Goal: Task Accomplishment & Management: Manage account settings

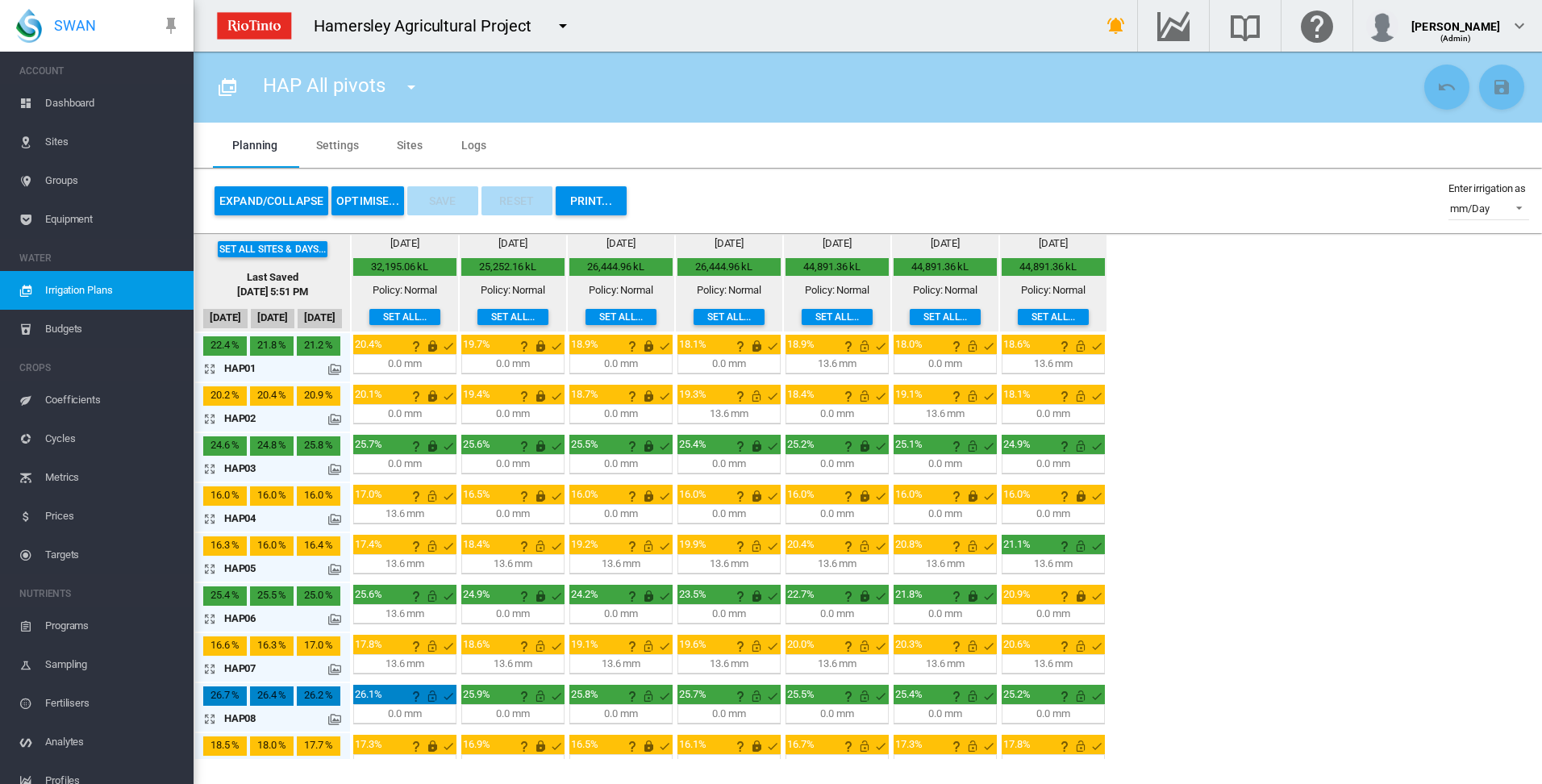
click at [334, 519] on md-icon at bounding box center [334, 518] width 13 height 13
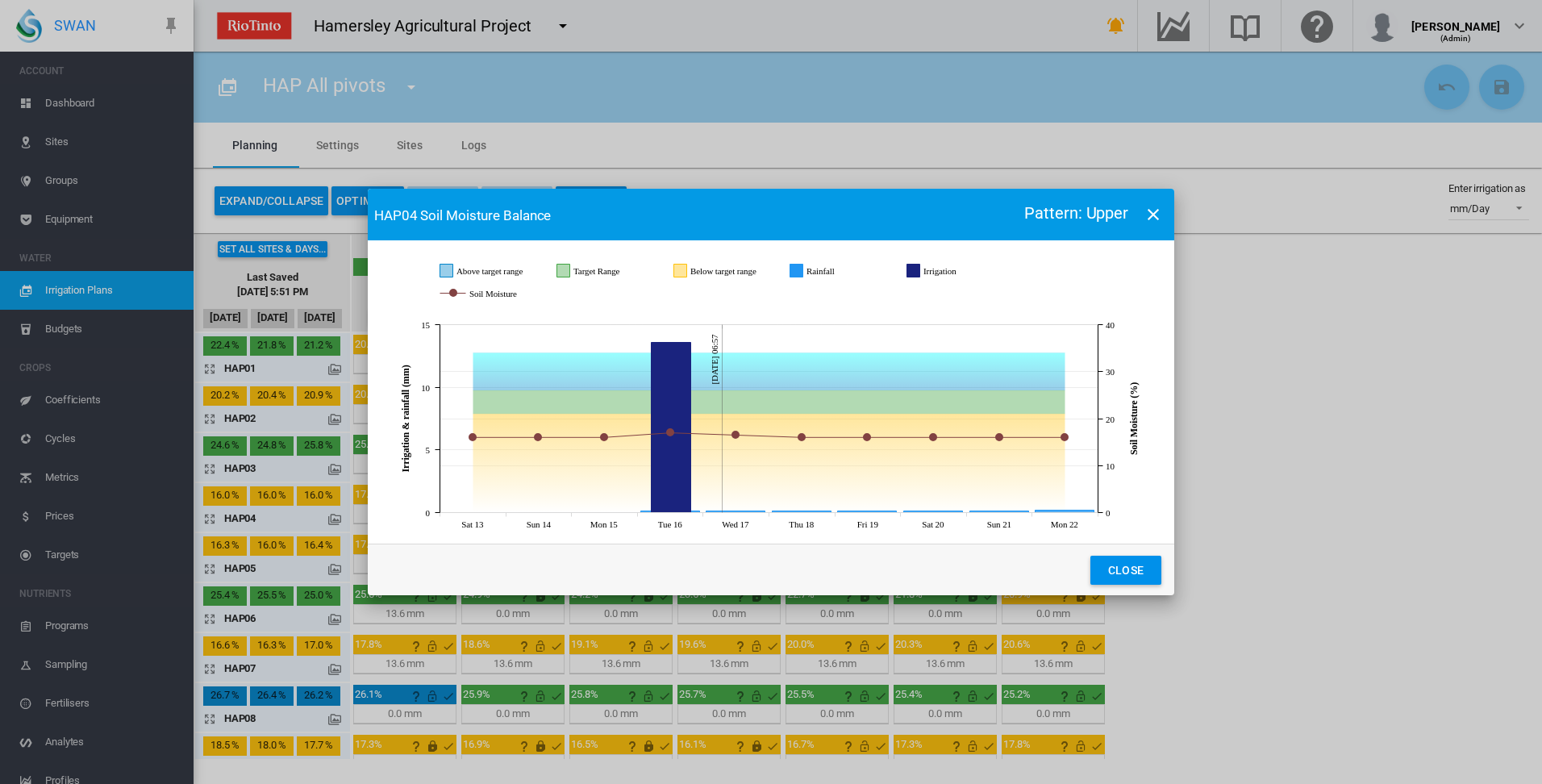
click at [1152, 212] on md-icon "icon-close" at bounding box center [1153, 214] width 20 height 20
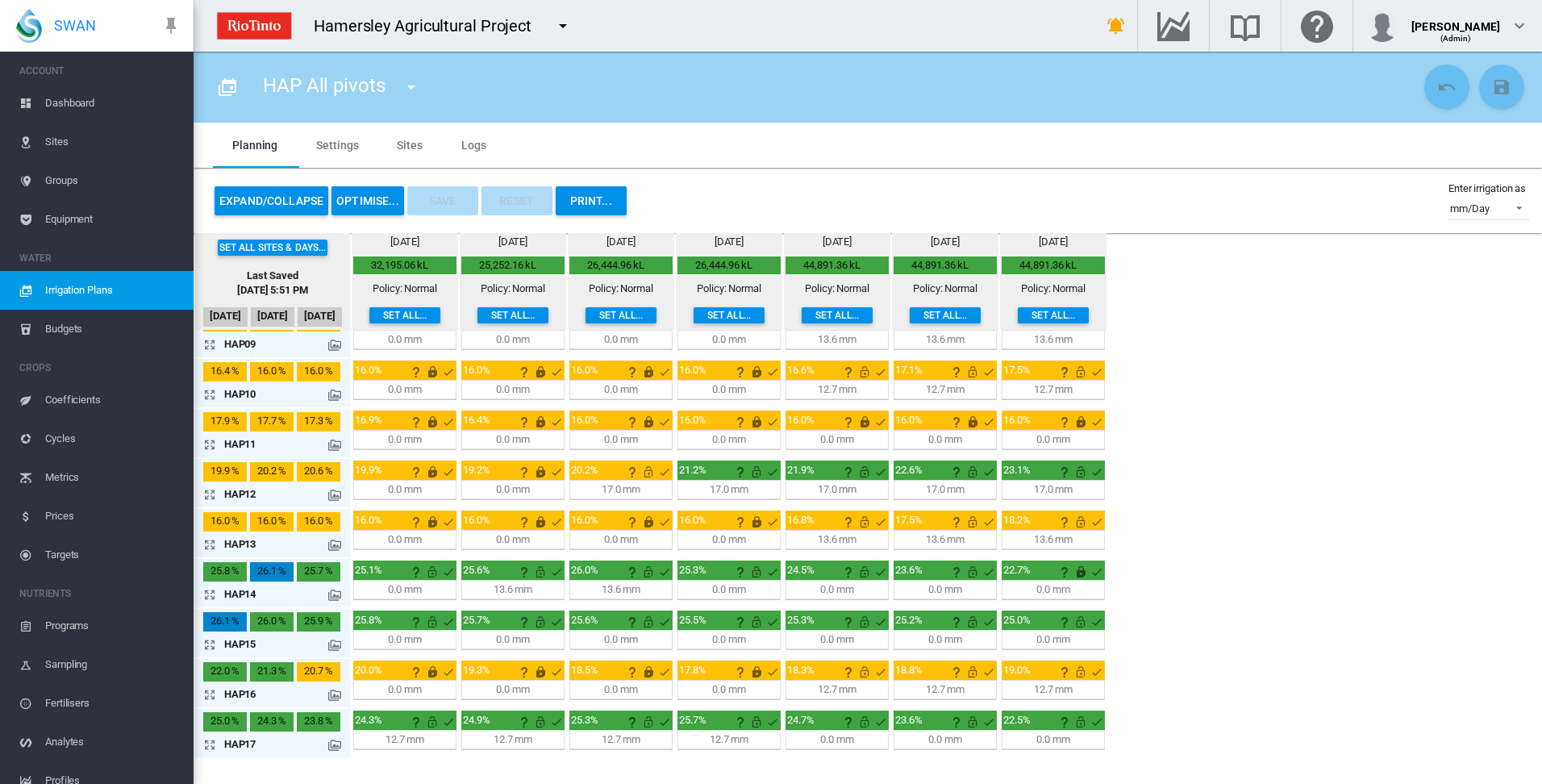
scroll to position [21, 0]
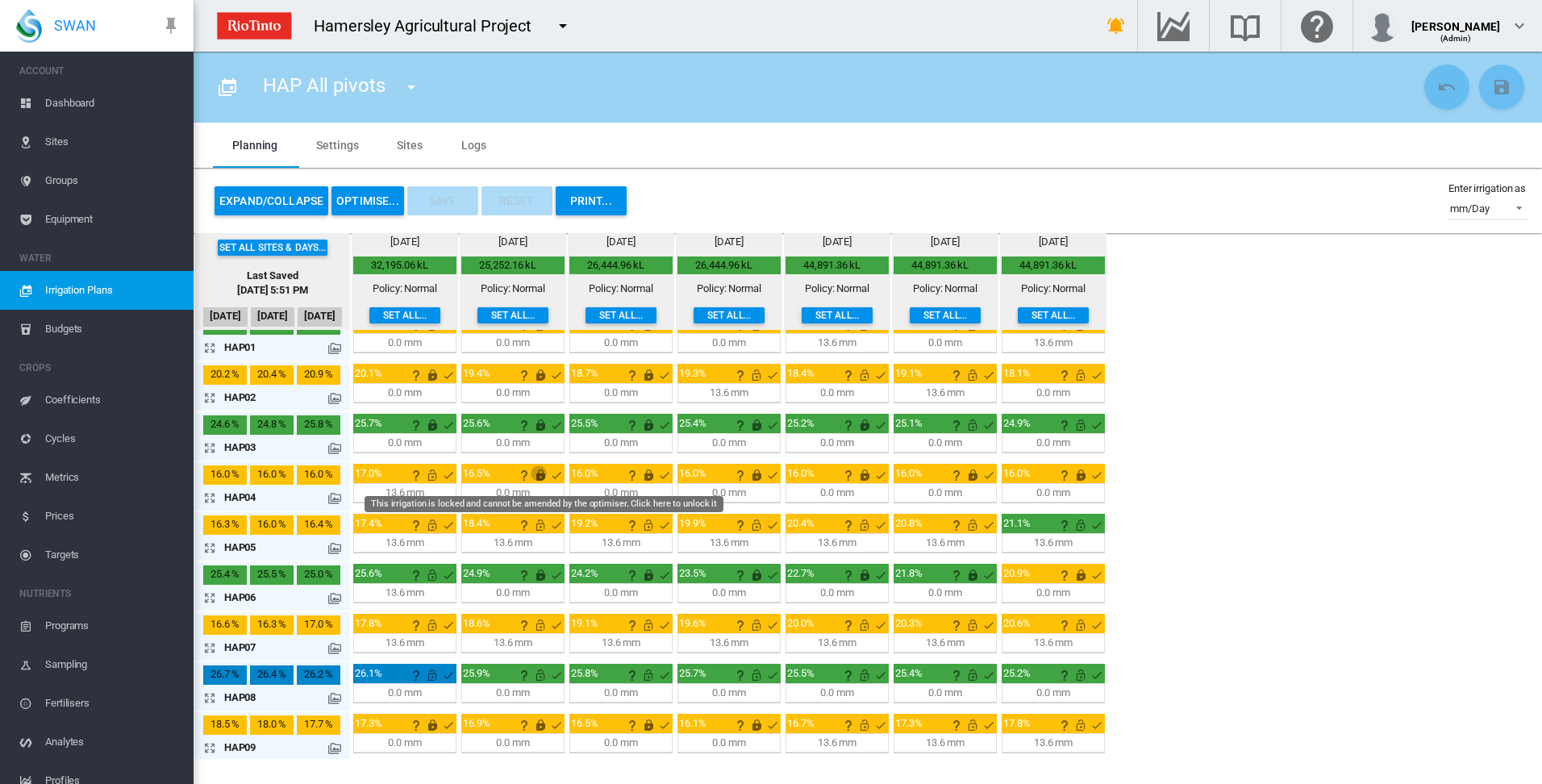
click at [538, 476] on md-icon "This irrigation is locked and cannot be amended by the optimiser. Click here to…" at bounding box center [540, 474] width 20 height 20
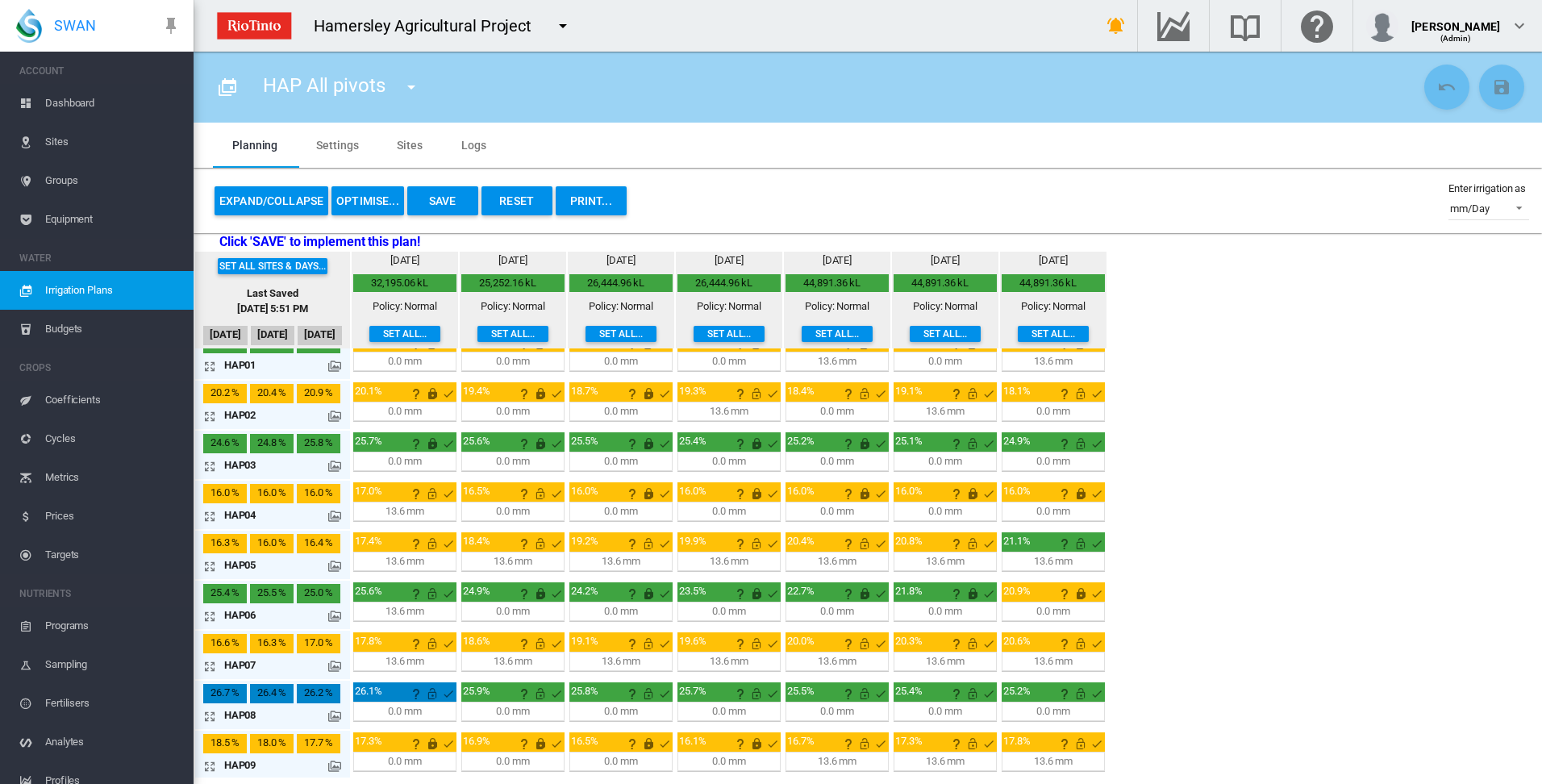
click at [209, 513] on md-icon "icon-arrow-expand" at bounding box center [212, 516] width 20 height 20
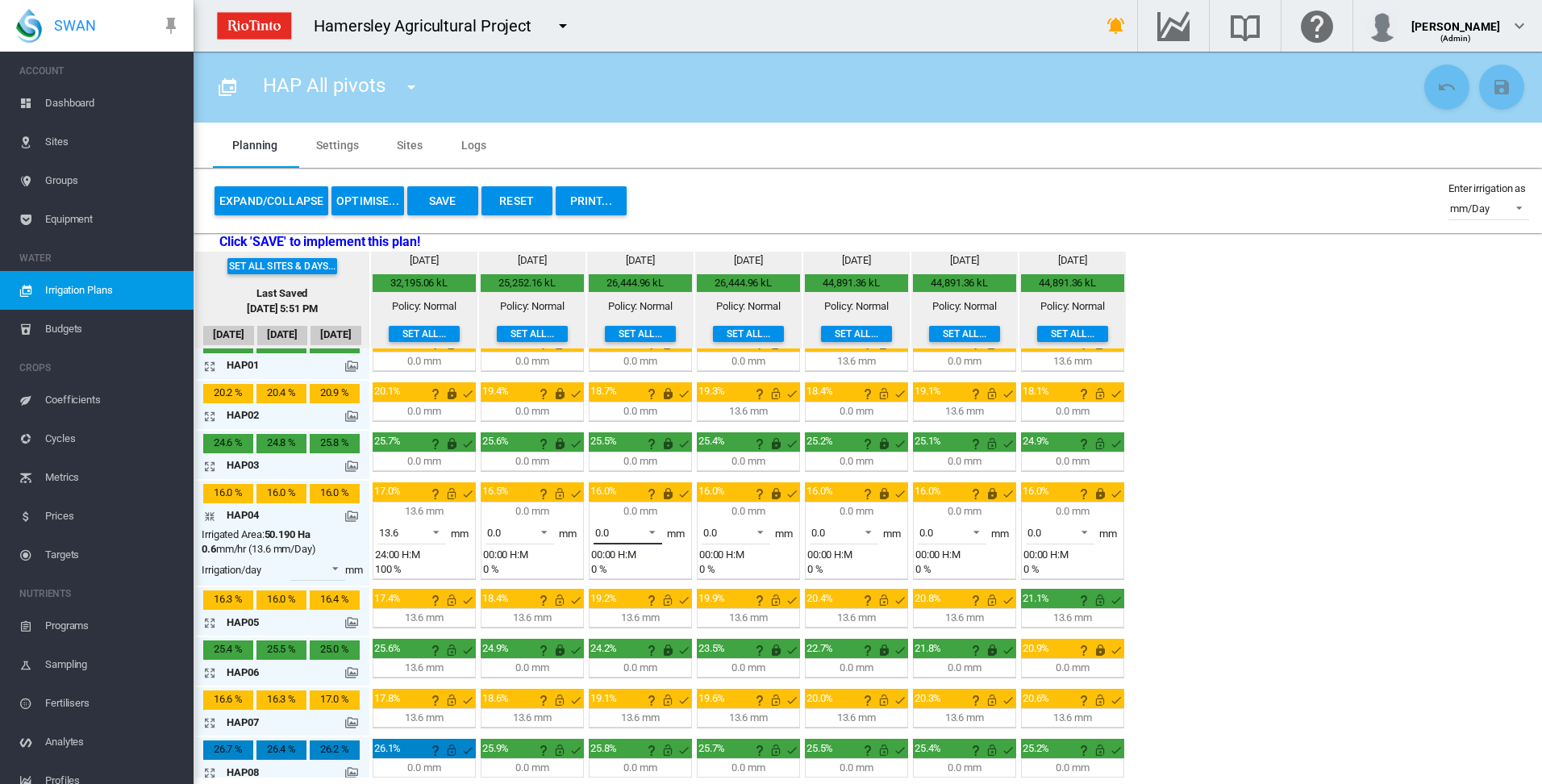
click at [653, 529] on span at bounding box center [648, 530] width 20 height 14
click at [669, 497] on md-backdrop at bounding box center [771, 392] width 1542 height 784
click at [667, 494] on md-icon "This irrigation is locked and cannot be amended by the optimiser. Click here to…" at bounding box center [667, 493] width 20 height 20
click at [777, 496] on md-icon "This irrigation is locked and cannot be amended by the optimiser. Click here to…" at bounding box center [776, 493] width 20 height 20
click at [883, 496] on md-icon "This irrigation is locked and cannot be amended by the optimiser. Click here to…" at bounding box center [883, 493] width 20 height 20
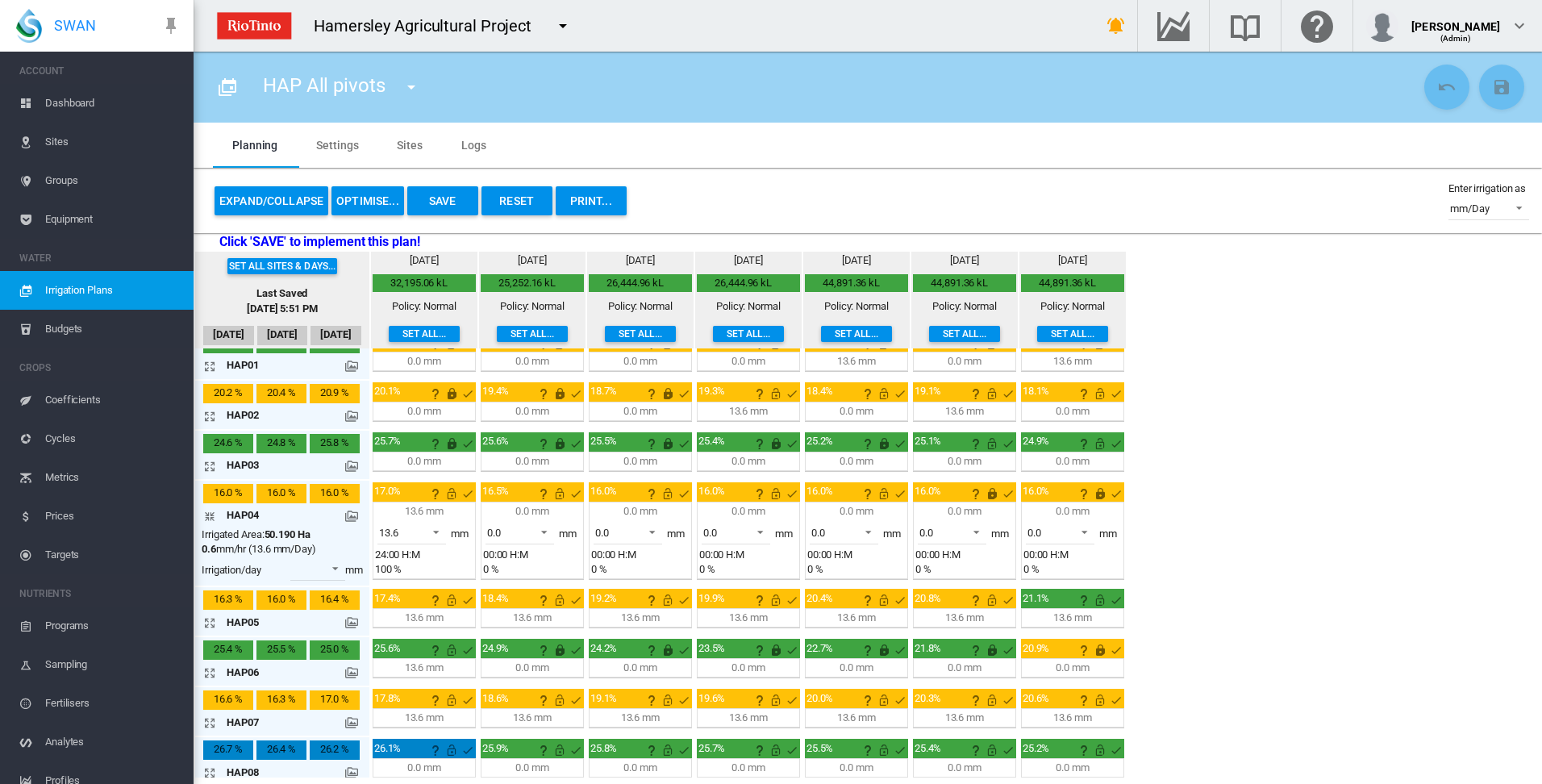
click at [991, 494] on md-icon "This irrigation is locked and cannot be amended by the optimiser. Click here to…" at bounding box center [992, 493] width 20 height 20
click at [1102, 496] on md-icon "This irrigation is locked and cannot be amended by the optimiser. Click here to…" at bounding box center [1100, 493] width 20 height 20
click at [210, 514] on md-icon "icon-arrow-collapse" at bounding box center [212, 516] width 20 height 20
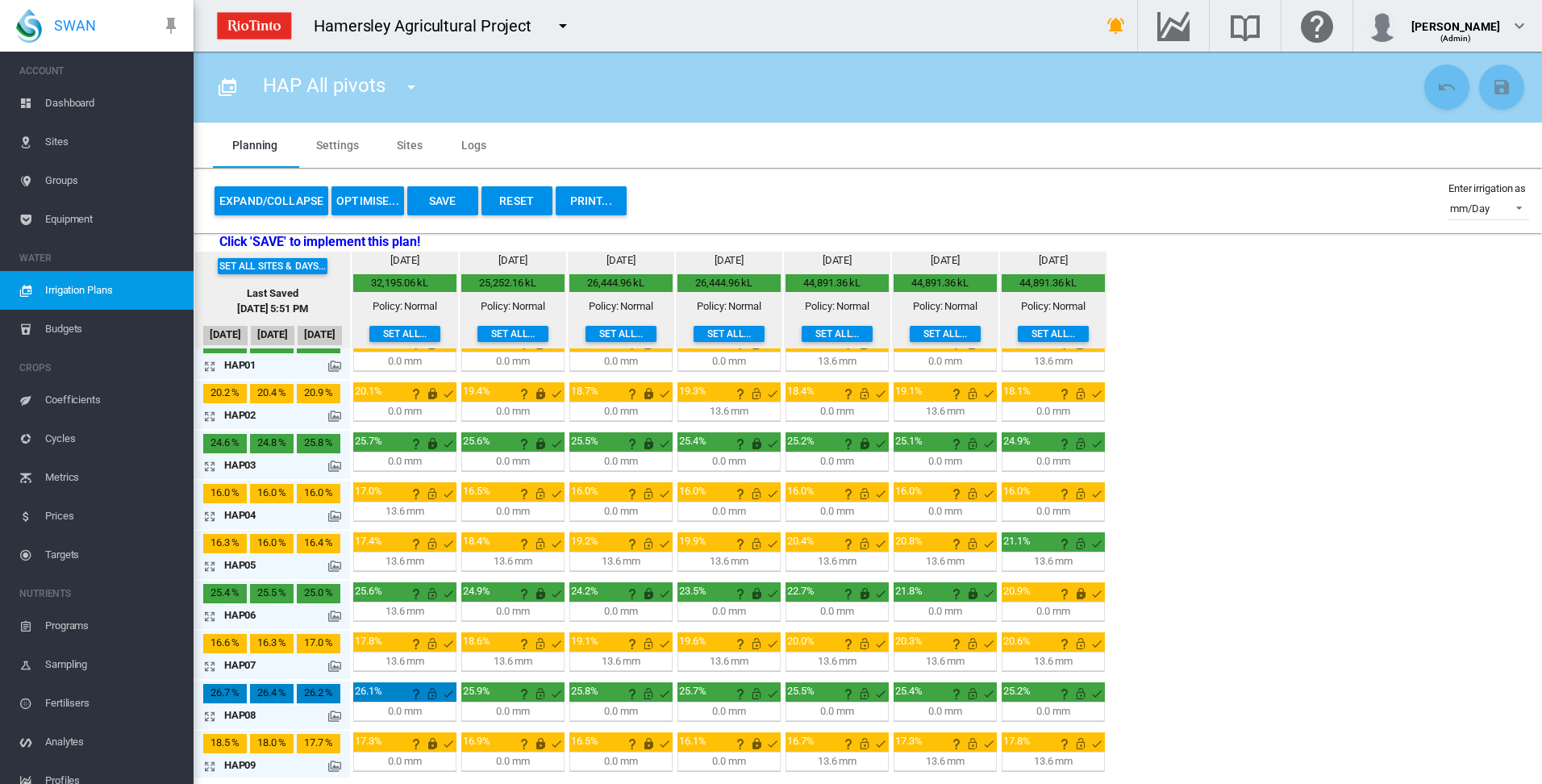
scroll to position [424, 0]
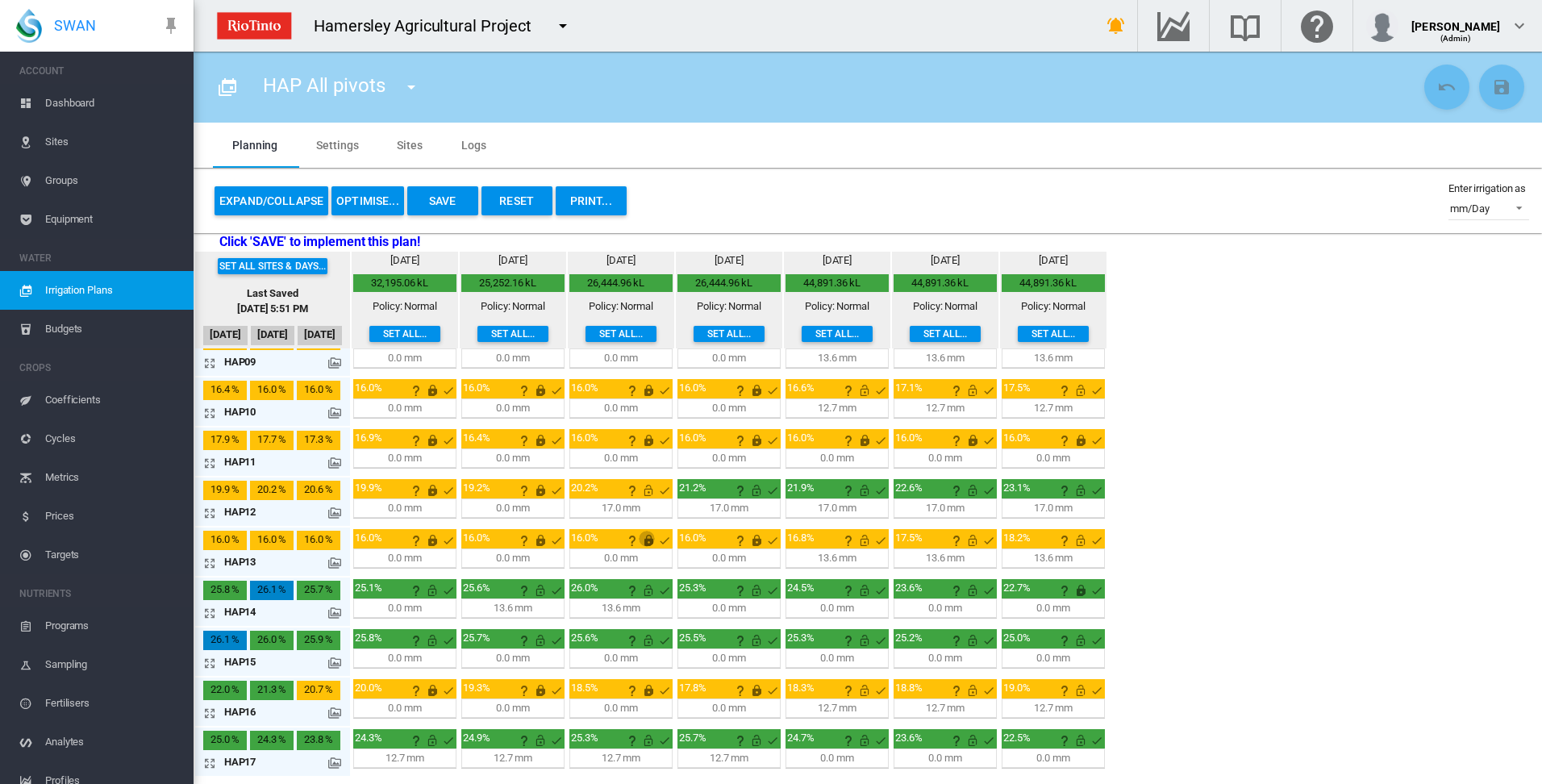
click at [651, 541] on md-icon "This irrigation is locked and cannot be amended by the optimiser. Click here to…" at bounding box center [648, 540] width 20 height 20
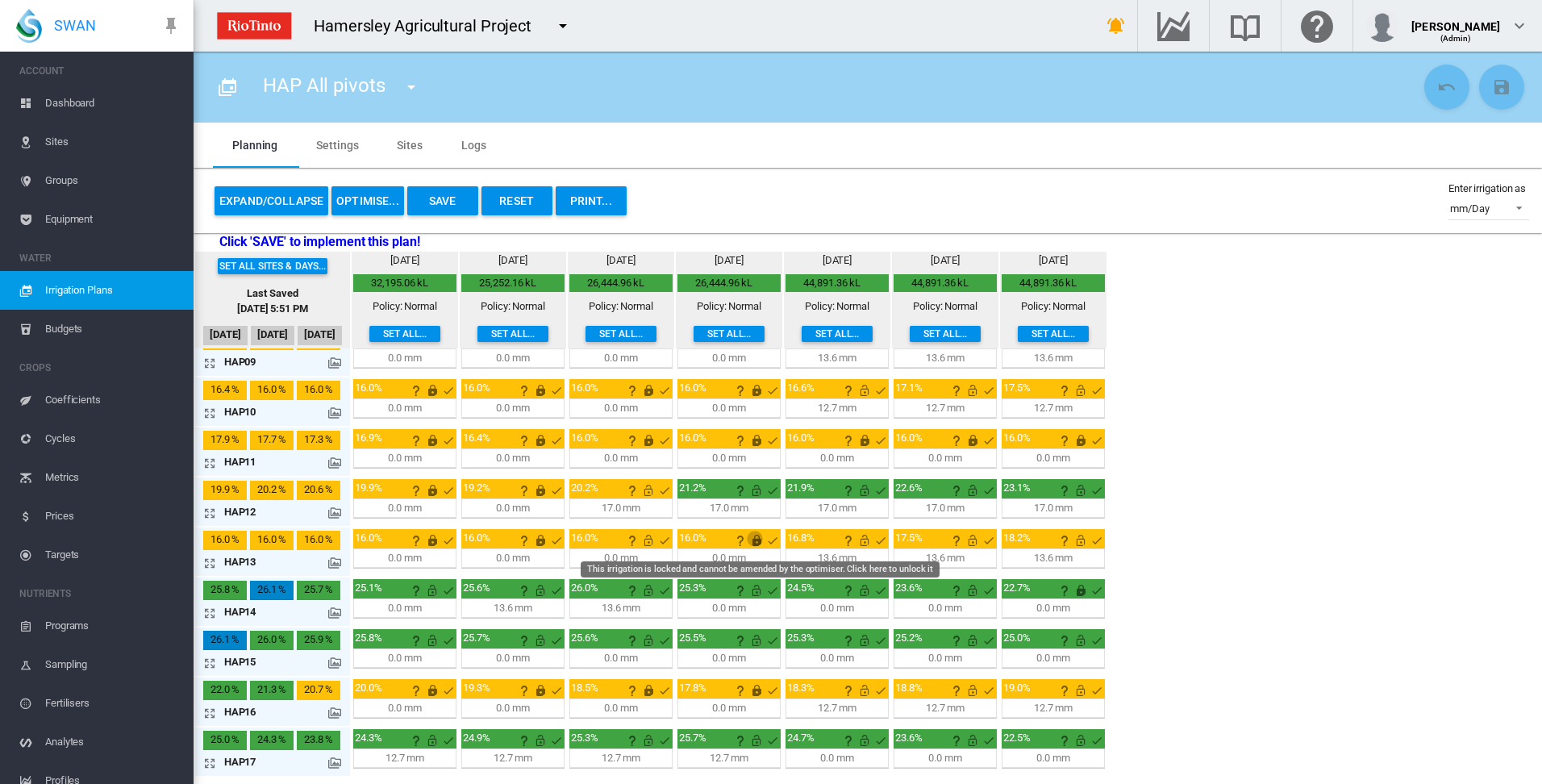
drag, startPoint x: 757, startPoint y: 540, endPoint x: 767, endPoint y: 540, distance: 10.0
click at [760, 541] on md-icon "This irrigation is locked and cannot be amended by the optimiser. Click here to…" at bounding box center [756, 540] width 20 height 20
click at [1243, 554] on div "Set all sites & days... Last Saved [DATE] 5:51 PM [DATE] Sep [DATE] [DATE] 0.6" at bounding box center [867, 515] width 1349 height 526
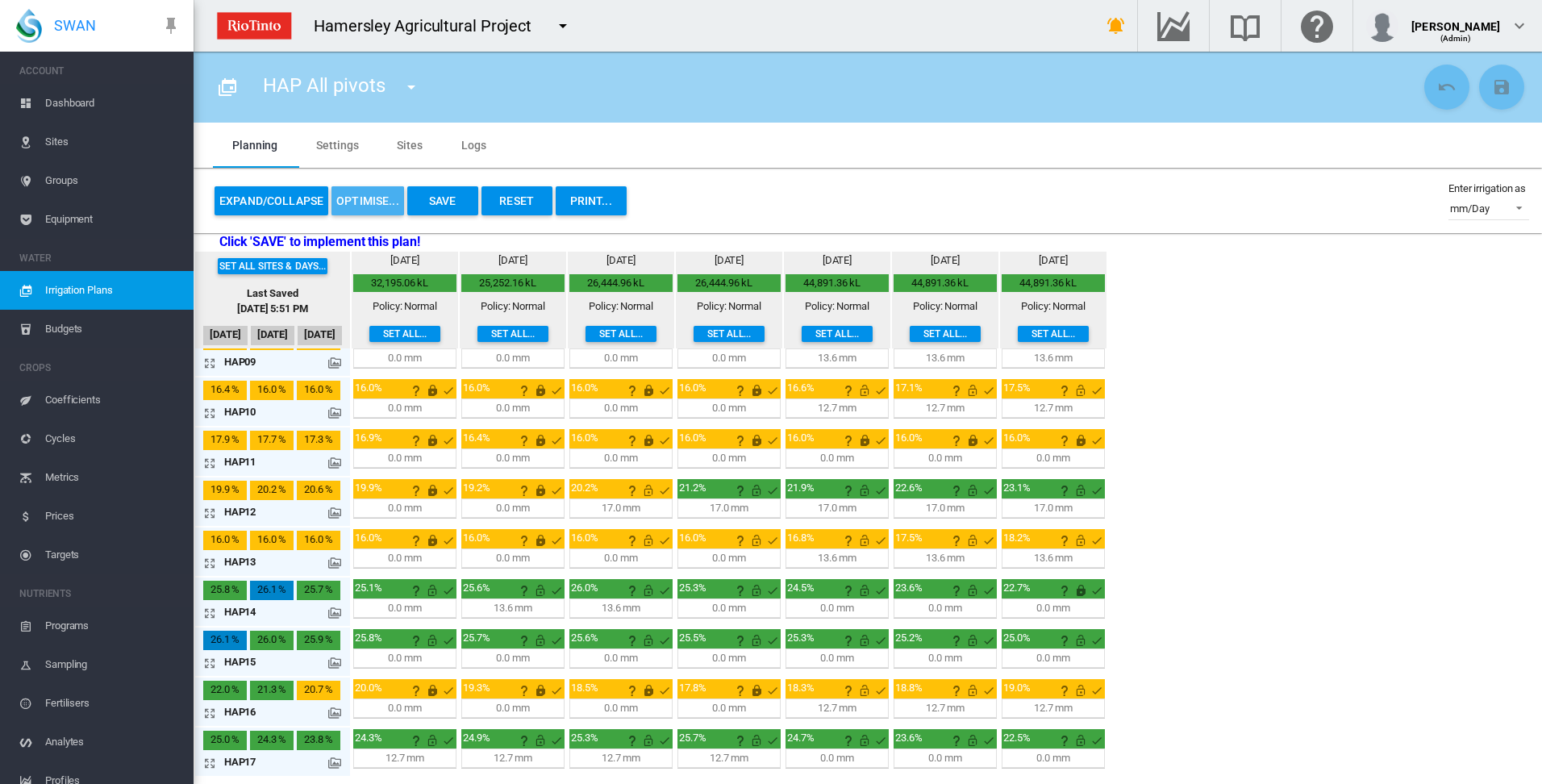
click at [365, 201] on button "OPTIMISE..." at bounding box center [368, 201] width 73 height 29
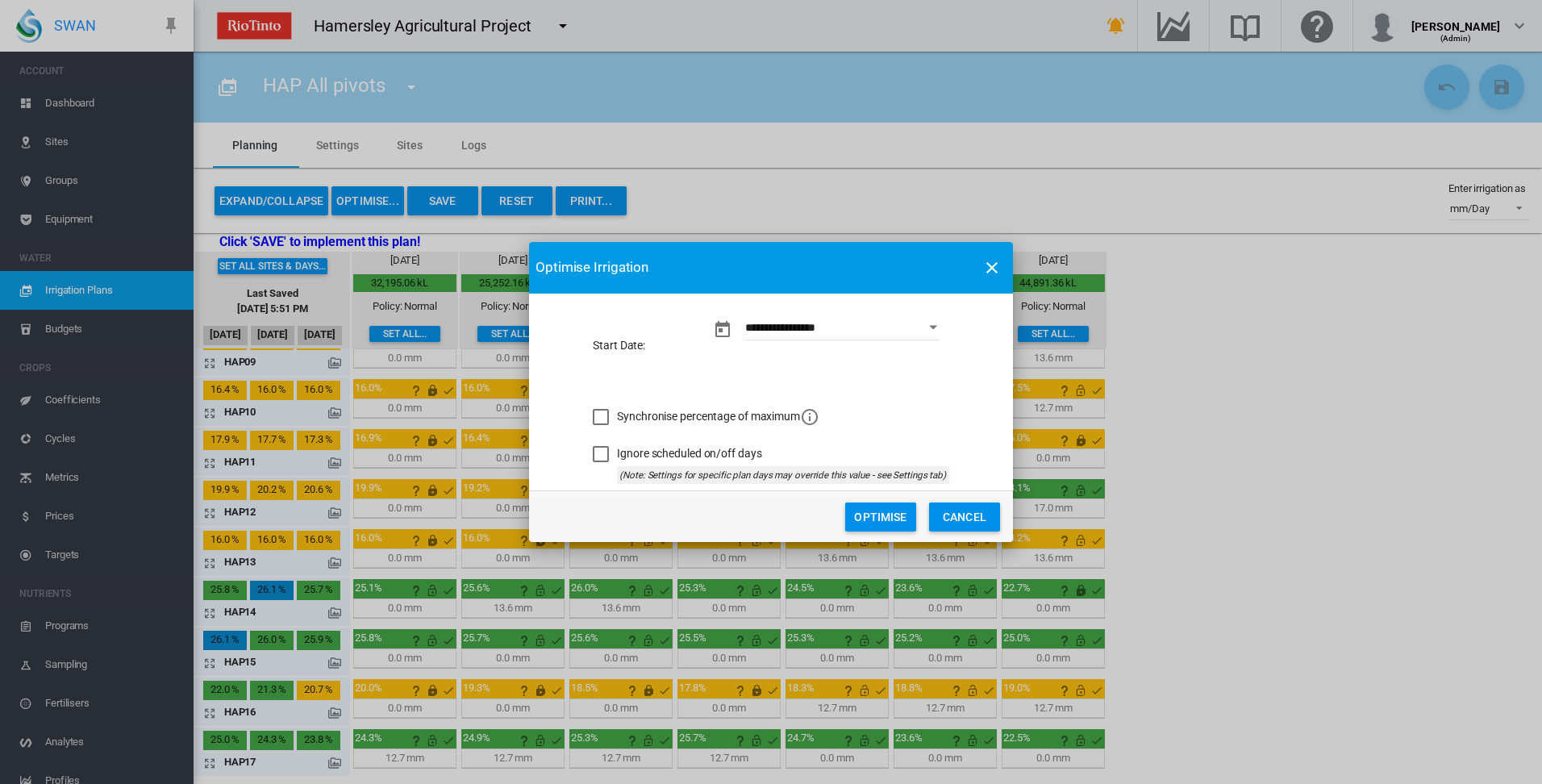
click at [874, 518] on button "Optimise" at bounding box center [881, 517] width 71 height 29
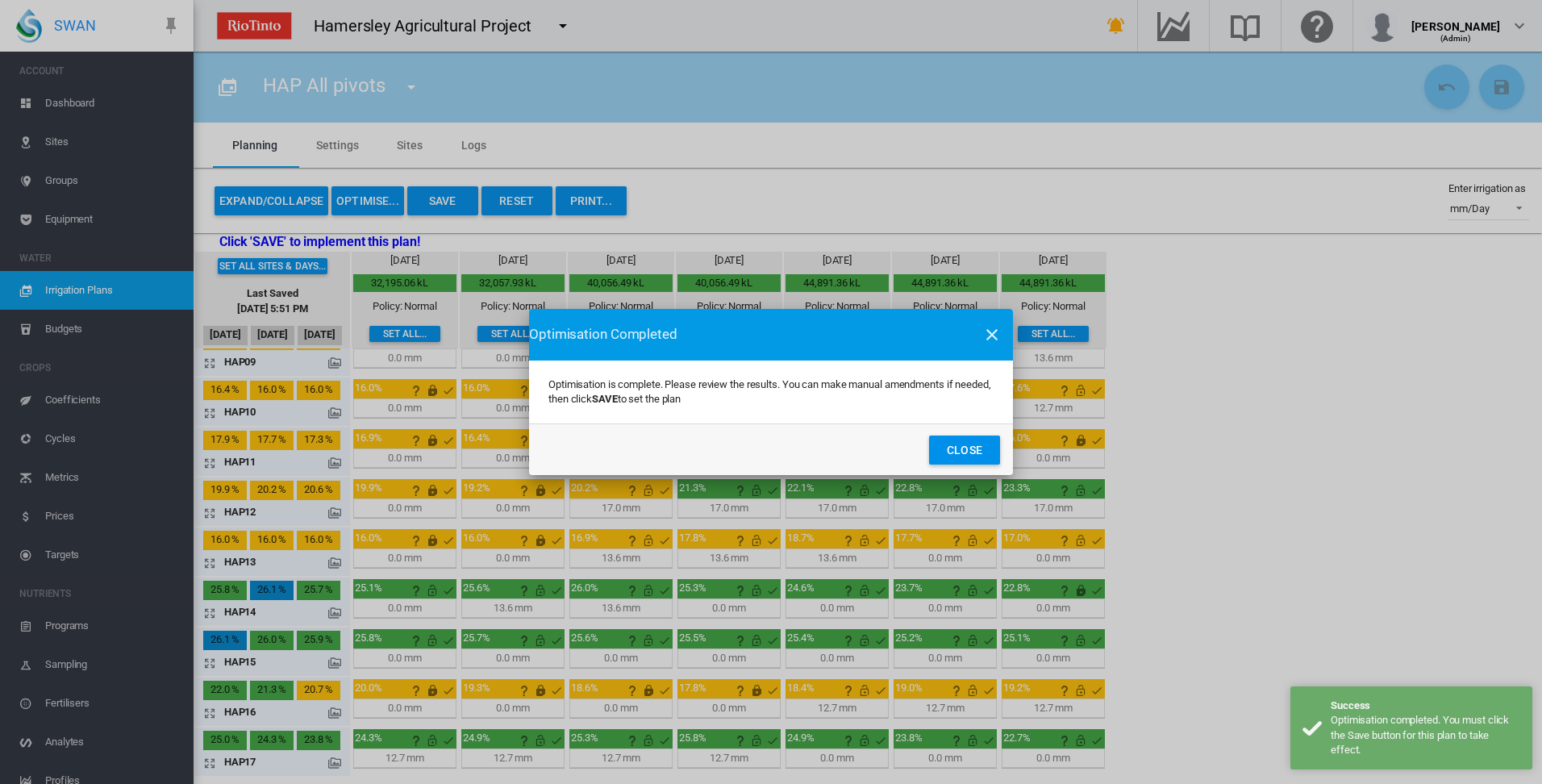
click at [967, 450] on button "Close" at bounding box center [965, 450] width 71 height 29
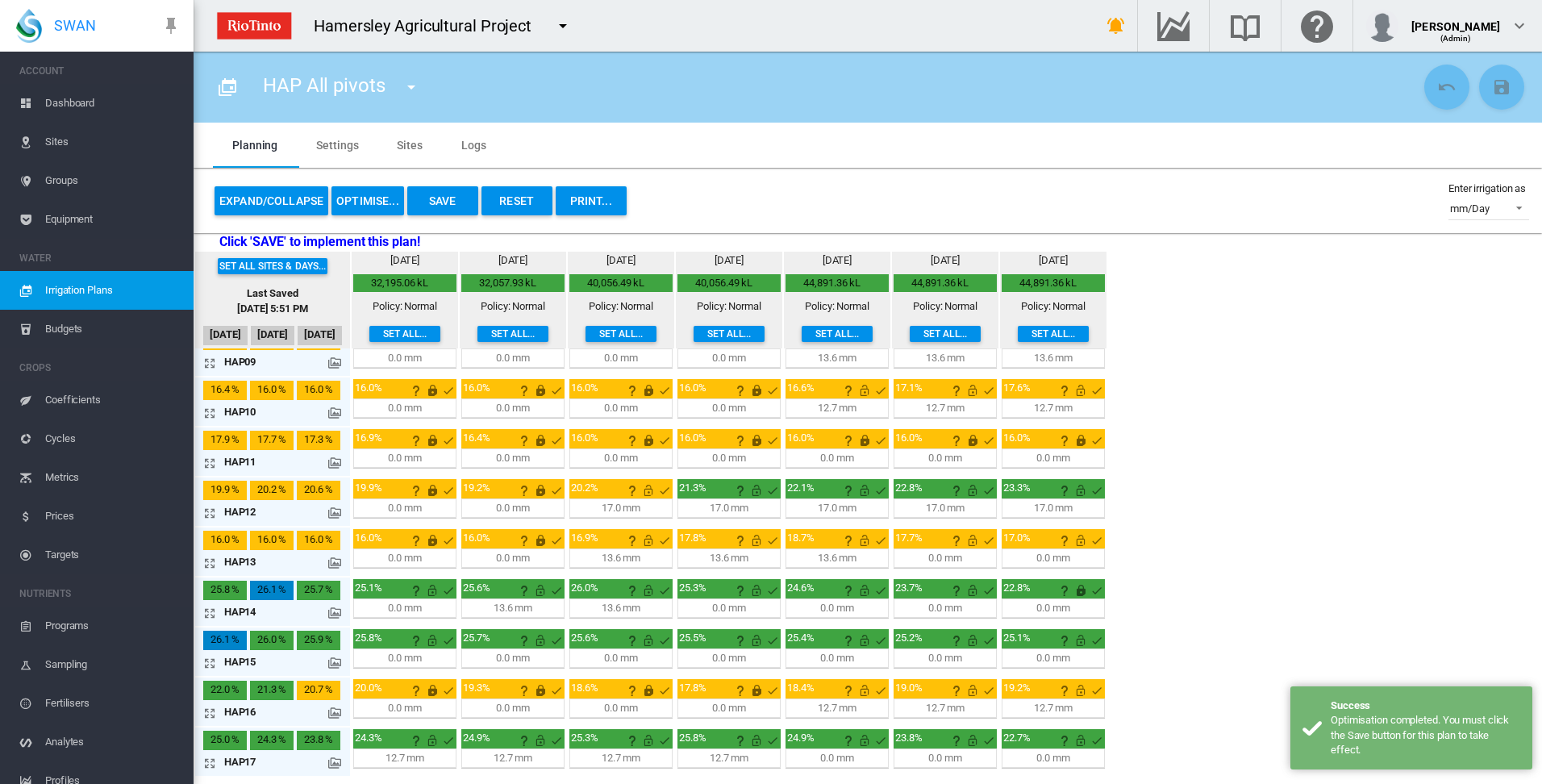
click at [440, 203] on button "Save" at bounding box center [443, 201] width 71 height 29
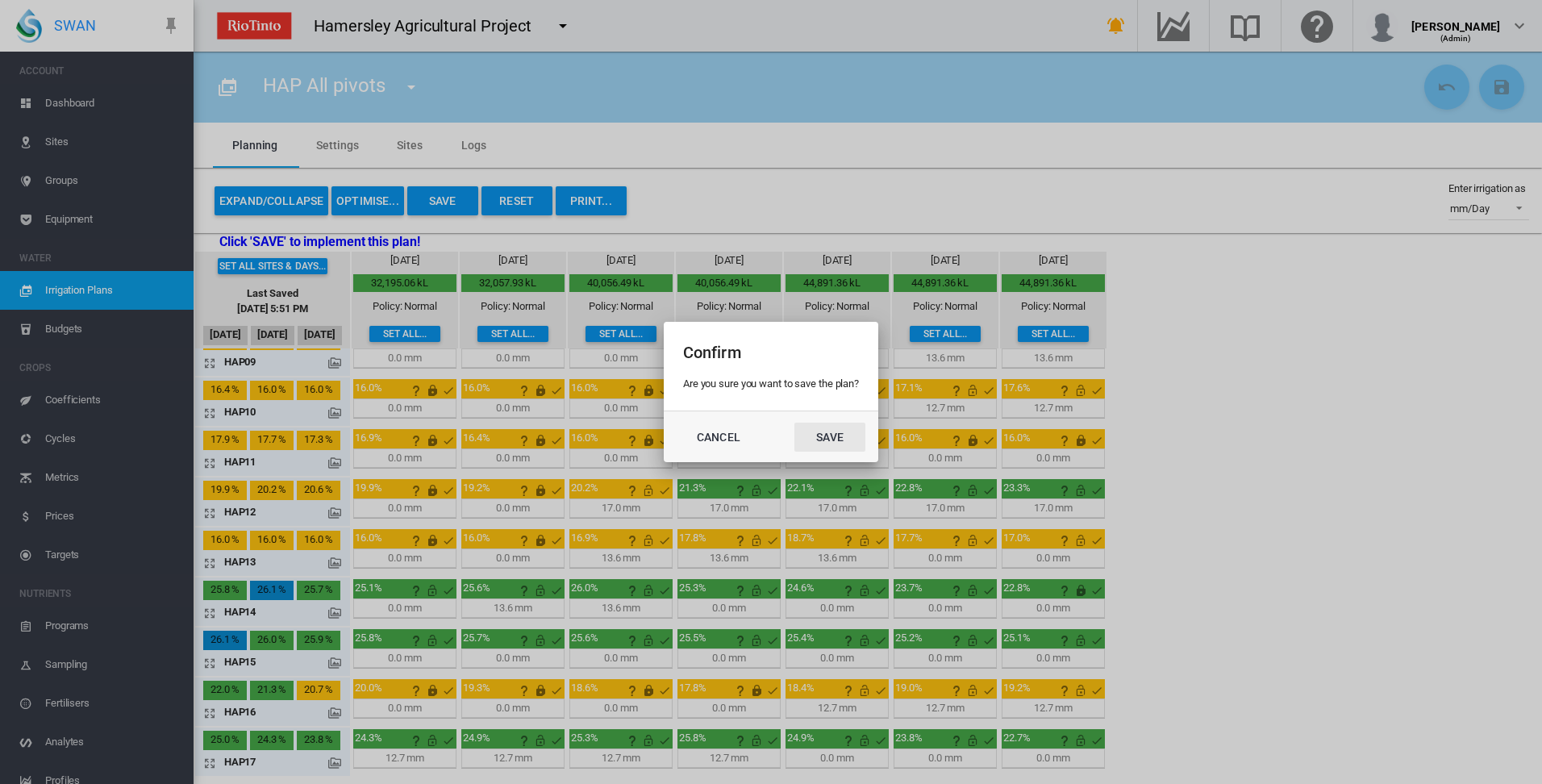
click at [828, 436] on button "Save" at bounding box center [830, 437] width 71 height 29
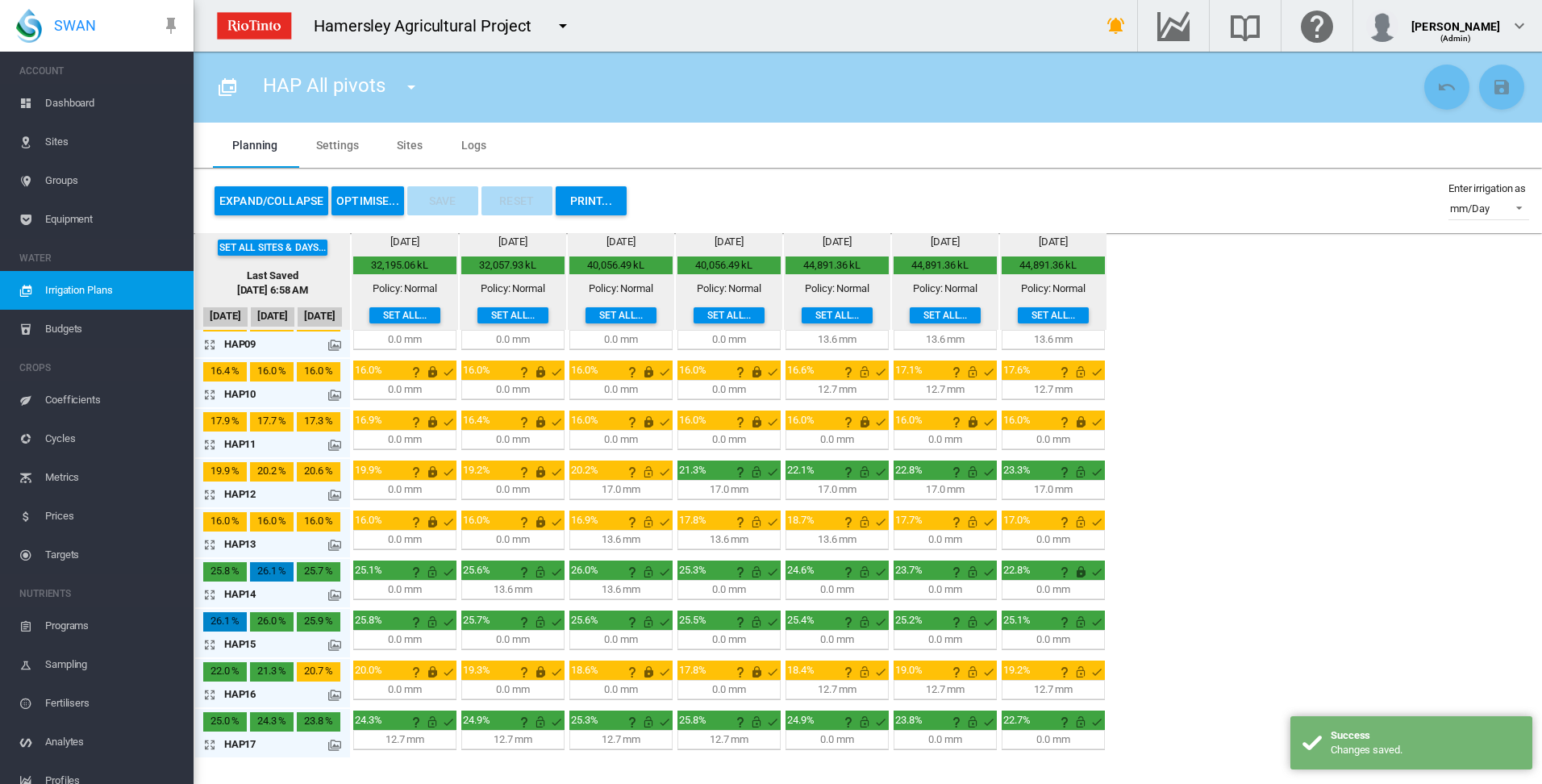
click at [411, 147] on md-tab-item "Sites" at bounding box center [410, 144] width 64 height 45
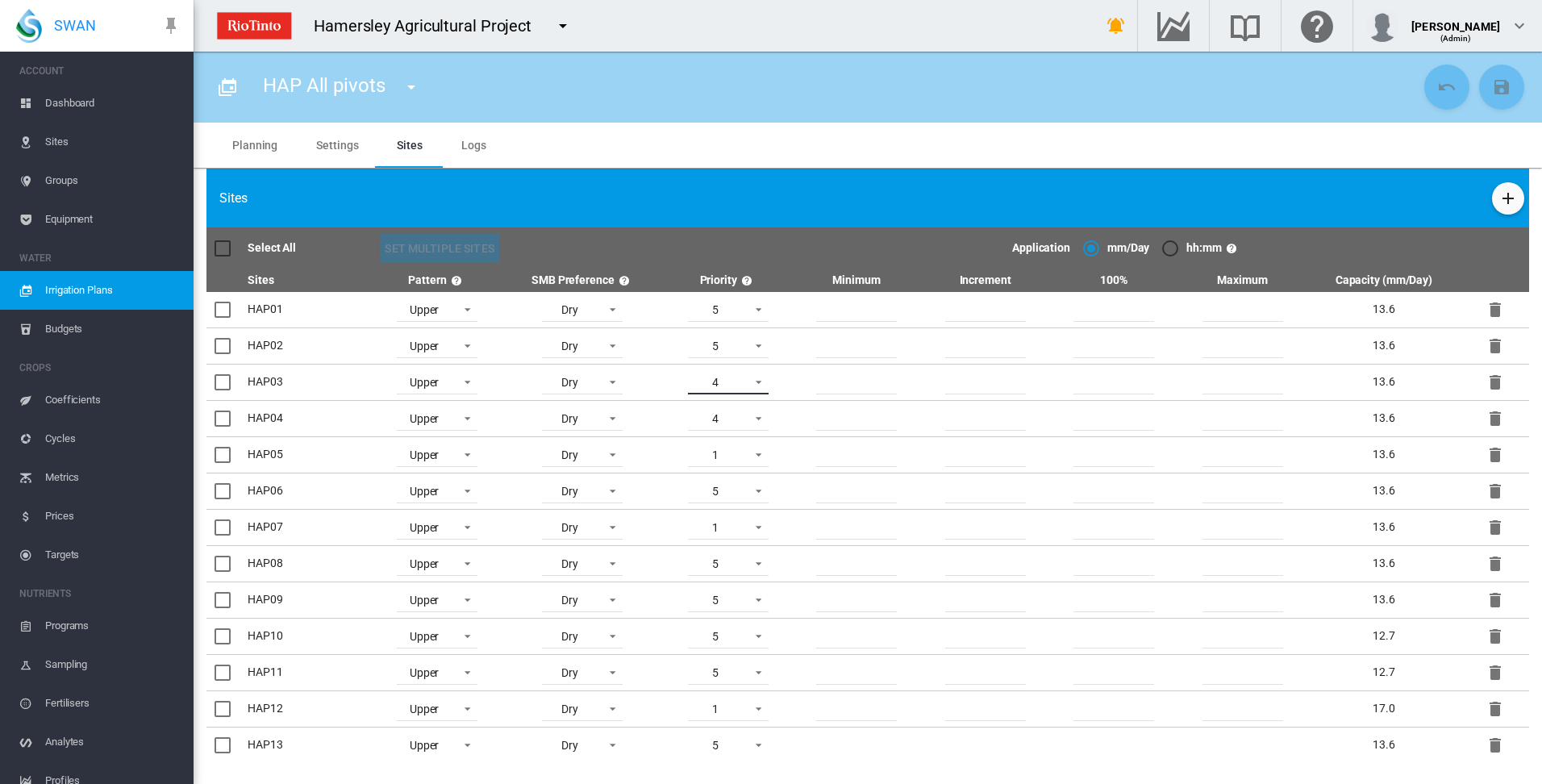
click at [755, 380] on span at bounding box center [754, 380] width 20 height 14
click at [717, 309] on md-option "2" at bounding box center [728, 305] width 109 height 39
click at [758, 415] on span at bounding box center [754, 417] width 20 height 14
click at [711, 344] on md-option "2" at bounding box center [728, 342] width 109 height 39
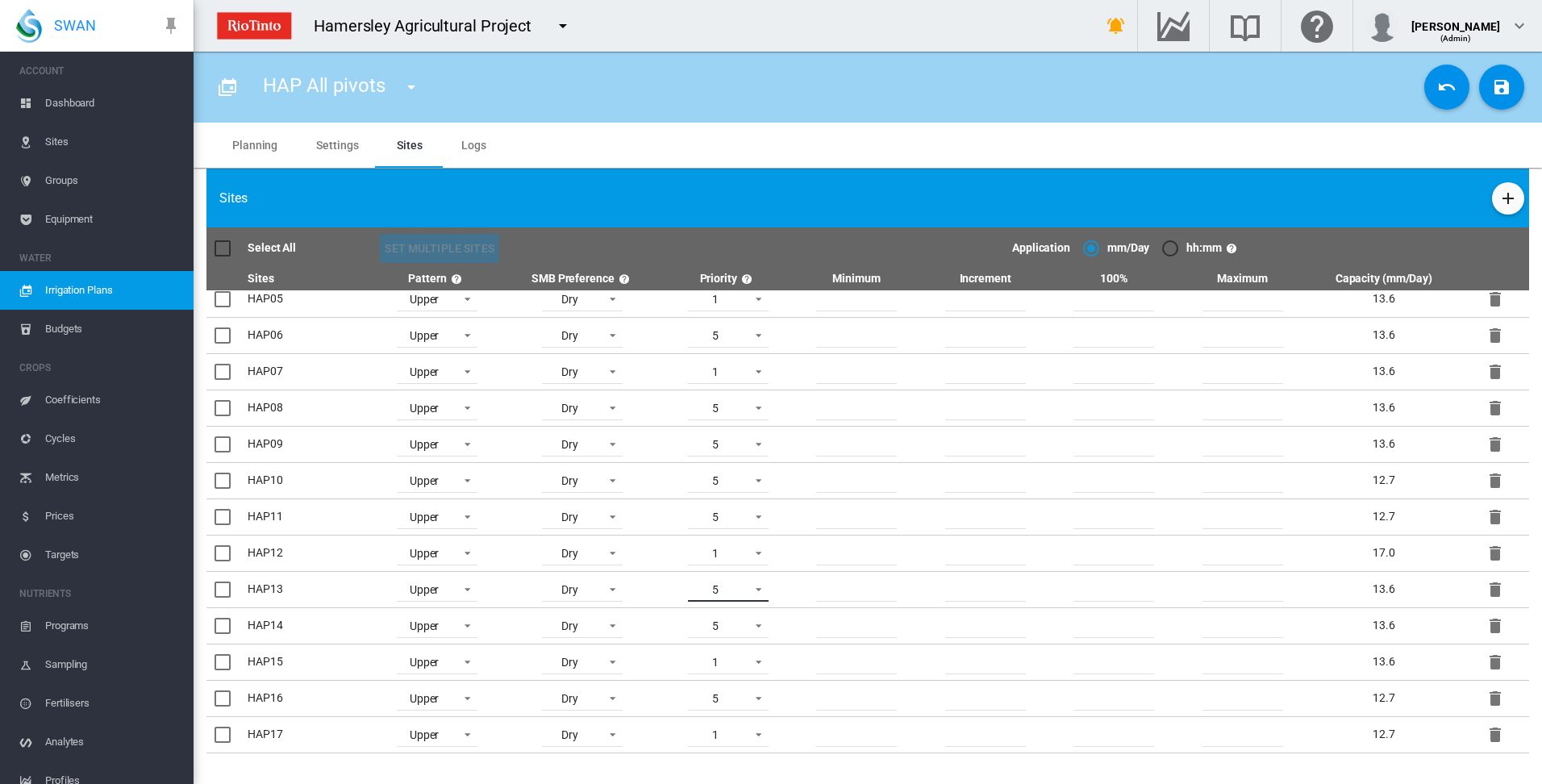
click at [755, 587] on span at bounding box center [754, 587] width 20 height 14
click at [741, 479] on md-option "2" at bounding box center [728, 474] width 109 height 39
click at [1497, 87] on md-icon "icon-content-save" at bounding box center [1501, 87] width 20 height 20
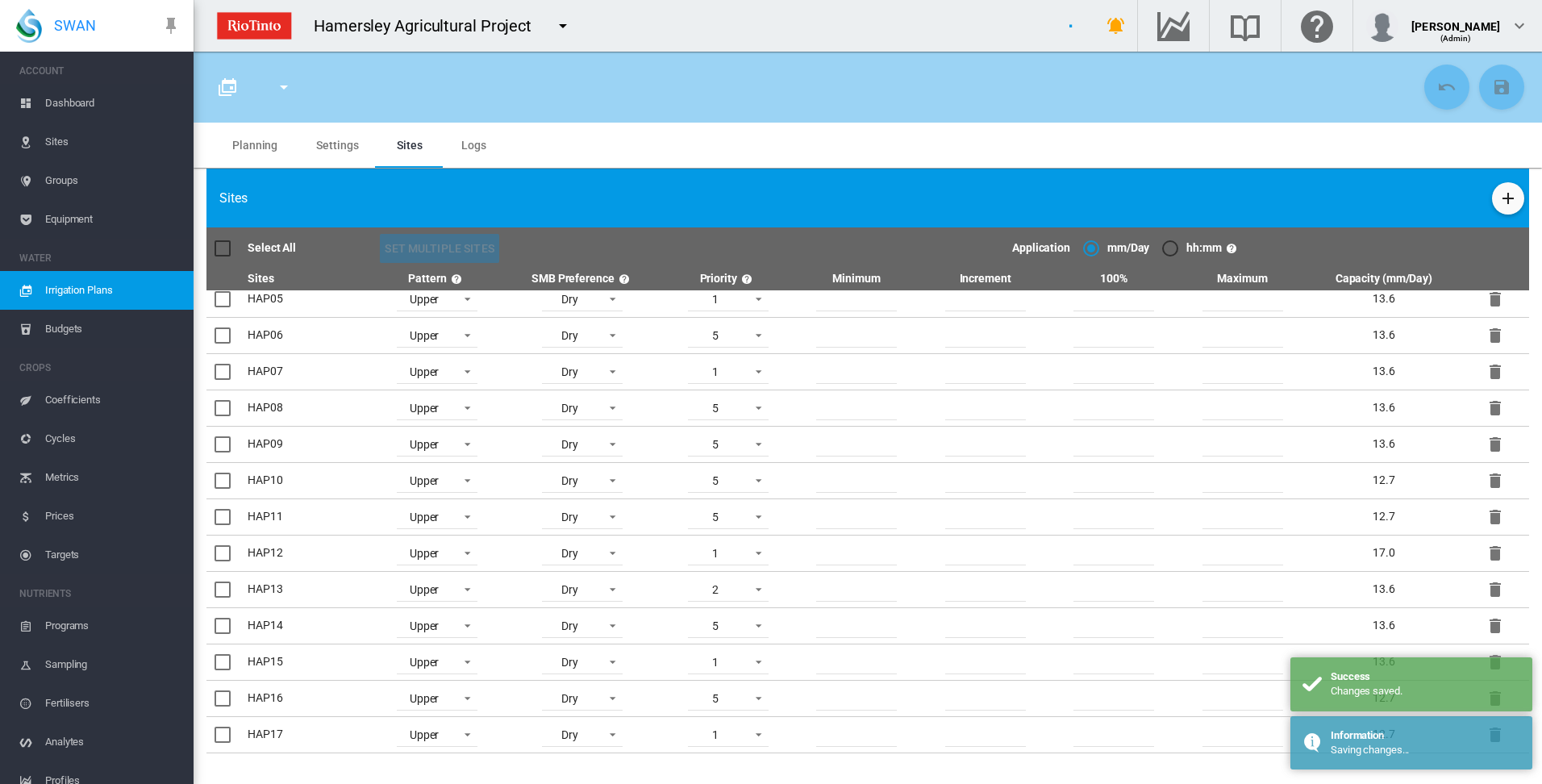
type input "**********"
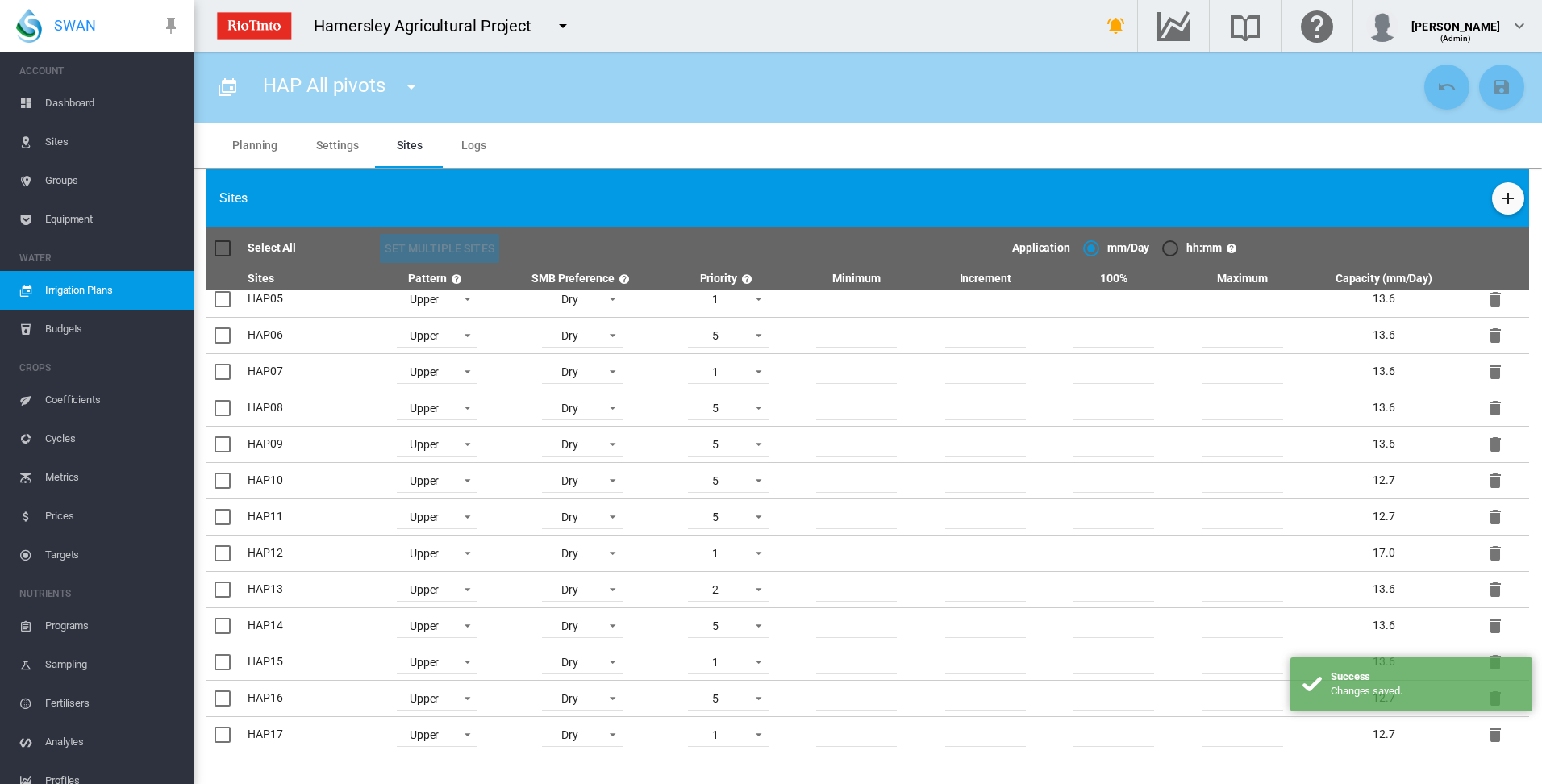
click at [248, 145] on md-tab-item "Planning" at bounding box center [255, 144] width 84 height 45
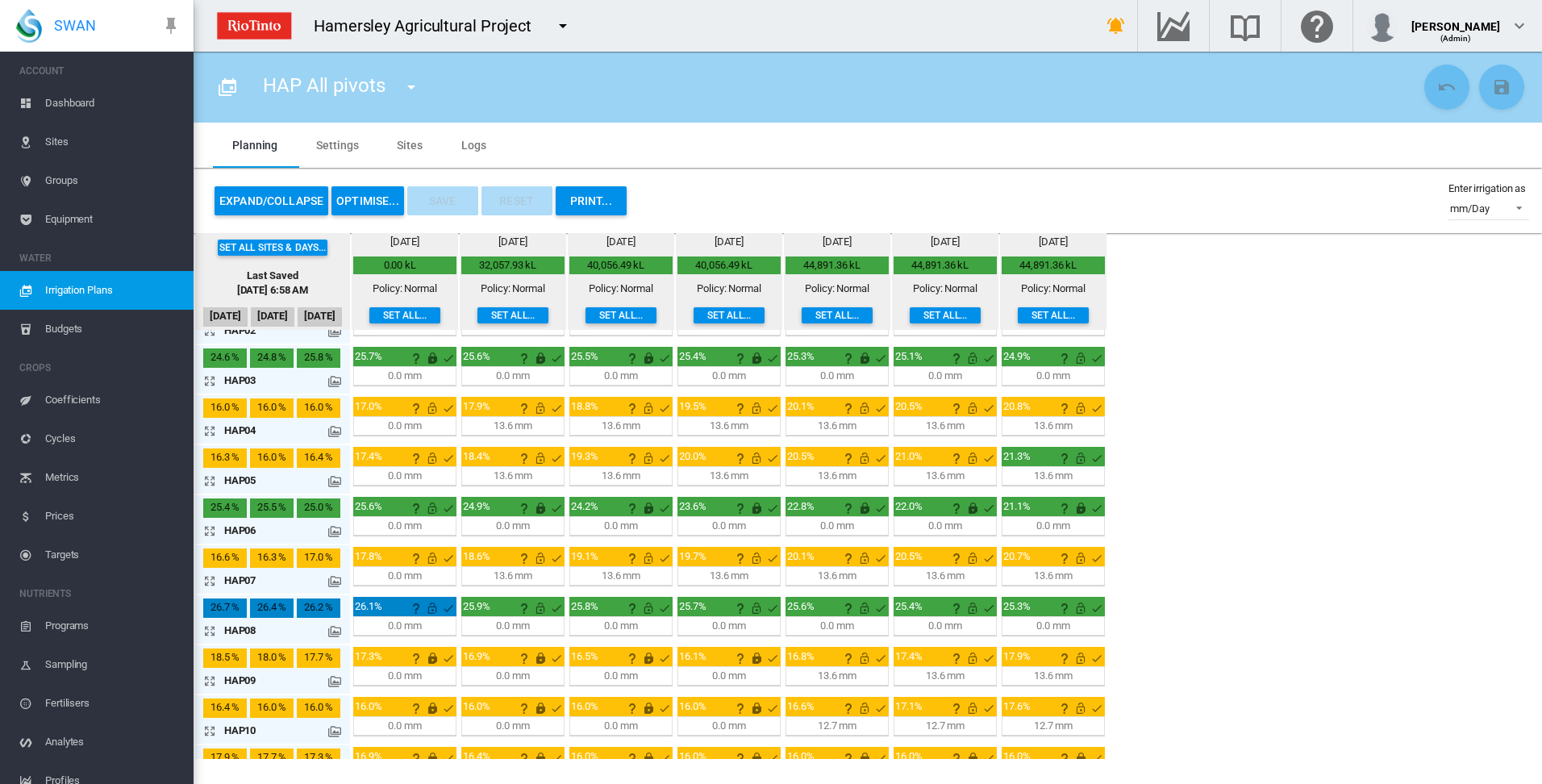
scroll to position [0, 0]
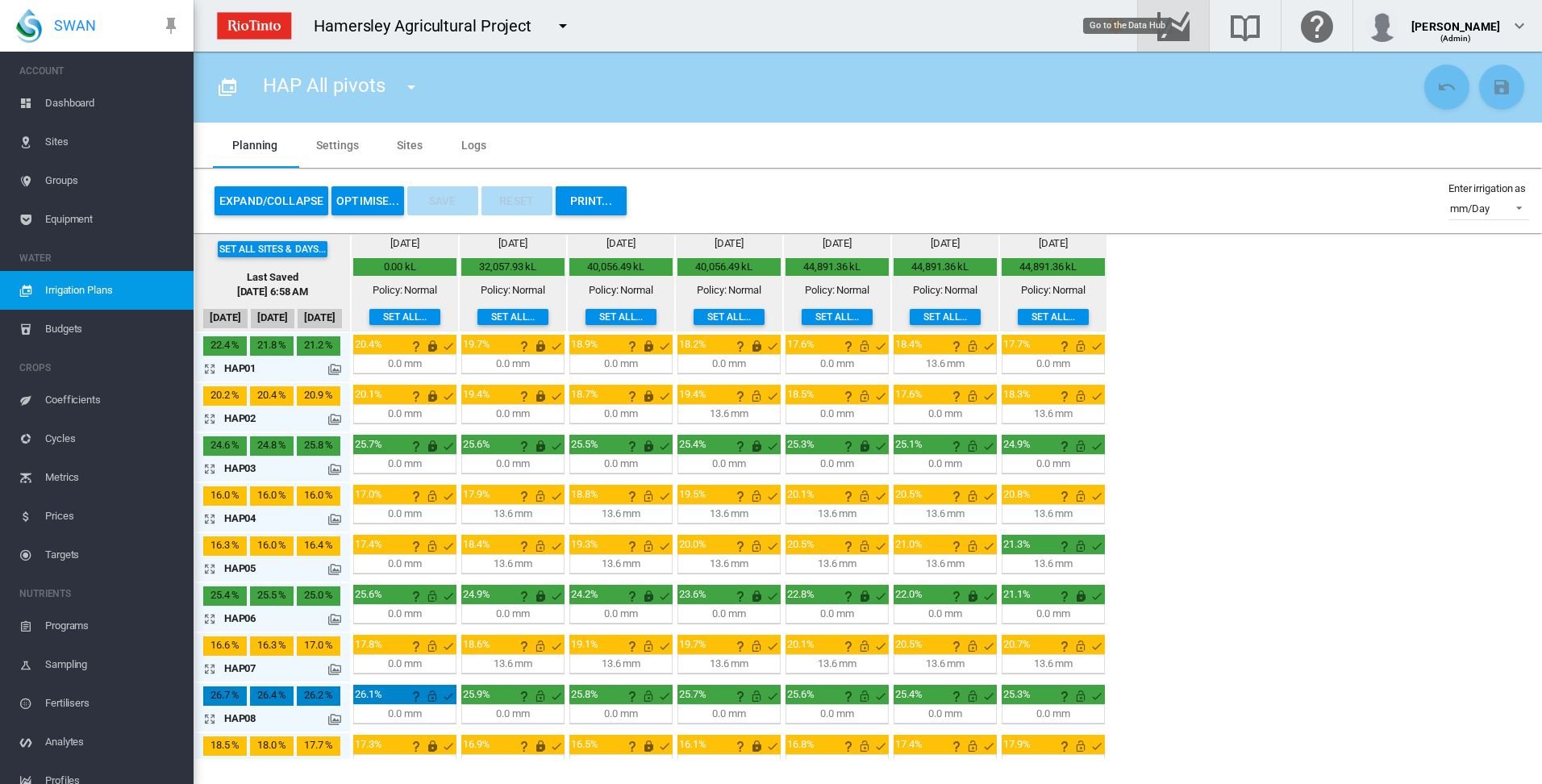
click at [1193, 34] on md-icon "Go to the Data Hub" at bounding box center [1174, 25] width 39 height 20
